Goal: Task Accomplishment & Management: Complete application form

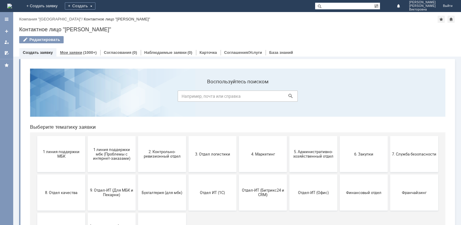
click at [68, 52] on link "Мои заявки" at bounding box center [71, 52] width 22 height 5
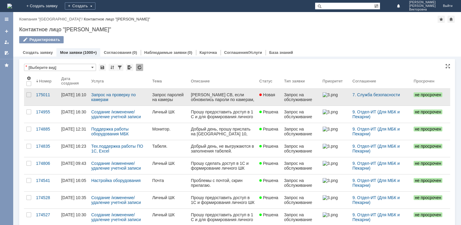
click at [207, 96] on div "Шугаева СВ, если обновились пароли по камерам, прошу предоставить доступ мне. Б…" at bounding box center [223, 109] width 64 height 34
click at [181, 100] on div "Запрос паролей на камеры" at bounding box center [169, 97] width 34 height 10
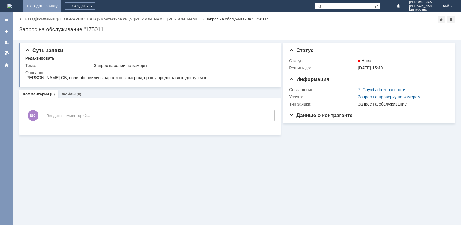
click at [61, 5] on link "+ Создать заявку" at bounding box center [42, 6] width 38 height 12
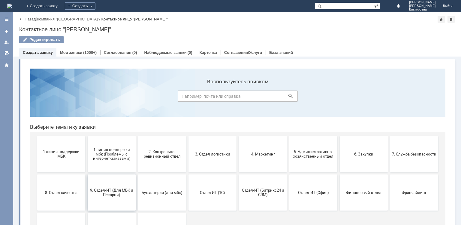
drag, startPoint x: 108, startPoint y: 194, endPoint x: 132, endPoint y: 255, distance: 65.4
click at [108, 194] on span "9. Отдел-ИТ (Для МБК и Пекарни)" at bounding box center [111, 192] width 44 height 9
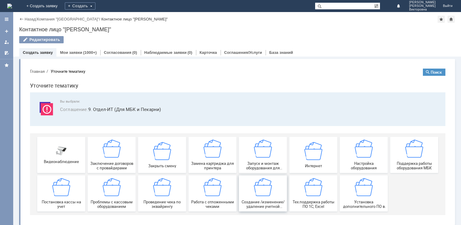
drag, startPoint x: 260, startPoint y: 195, endPoint x: 285, endPoint y: 258, distance: 68.3
click at [260, 195] on img at bounding box center [263, 187] width 18 height 18
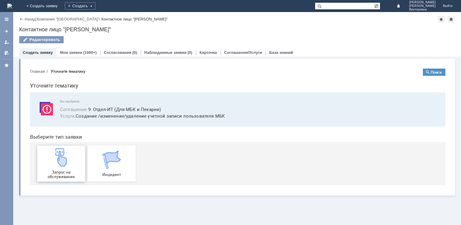
click at [59, 161] on img at bounding box center [61, 157] width 18 height 18
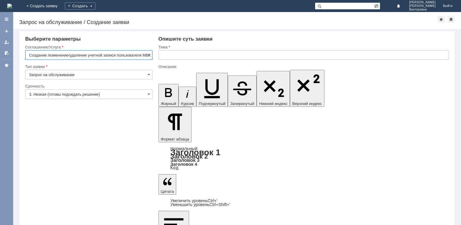
scroll to position [0, 2]
click at [174, 57] on input "text" at bounding box center [304, 55] width 291 height 10
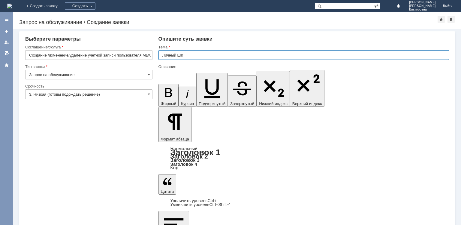
type input "Личный ШК"
click at [75, 95] on input "3. Низкая (готовы подождать решение)" at bounding box center [88, 94] width 127 height 10
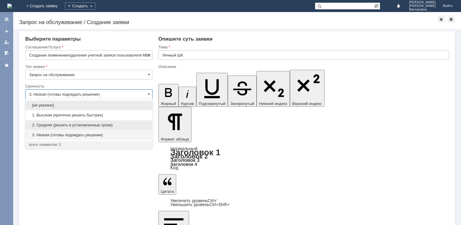
drag, startPoint x: 64, startPoint y: 125, endPoint x: 44, endPoint y: 140, distance: 25.1
click at [63, 126] on span "2. Средняя (решить в установленные сроки)" at bounding box center [89, 125] width 120 height 5
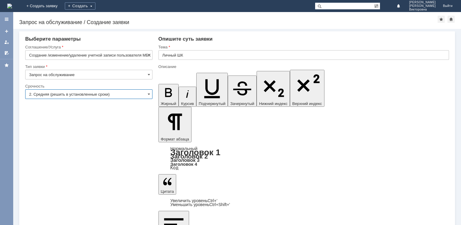
type input "2. Средняя (решить в установленные сроки)"
